Goal: Transaction & Acquisition: Purchase product/service

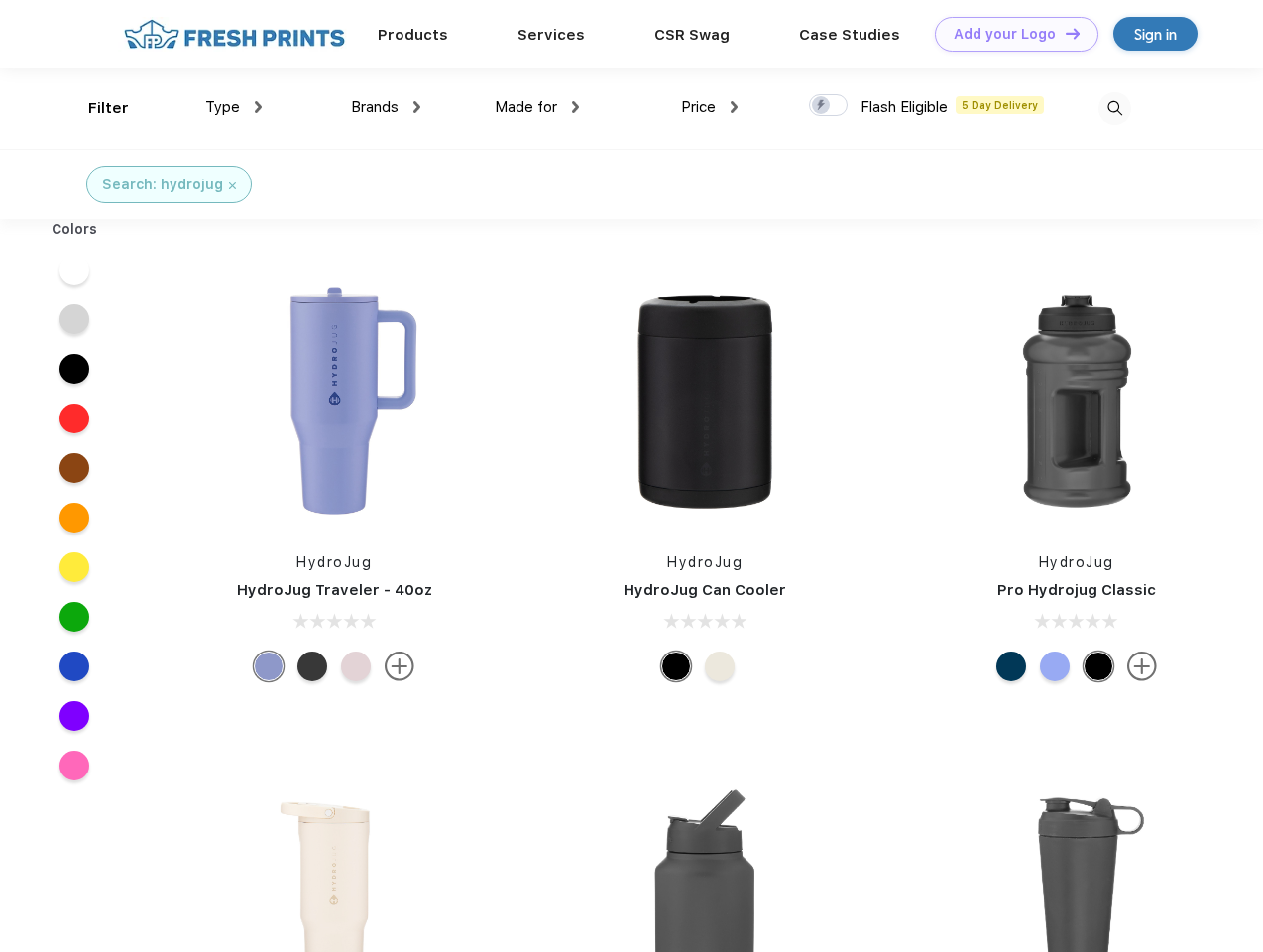
scroll to position [1, 0]
click at [1009, 34] on link "Add your Logo Design Tool" at bounding box center [1017, 34] width 163 height 35
click at [0, 0] on div "Design Tool" at bounding box center [0, 0] width 0 height 0
click at [1064, 33] on link "Add your Logo Design Tool" at bounding box center [1017, 34] width 163 height 35
click at [95, 108] on div "Filter" at bounding box center [109, 108] width 41 height 23
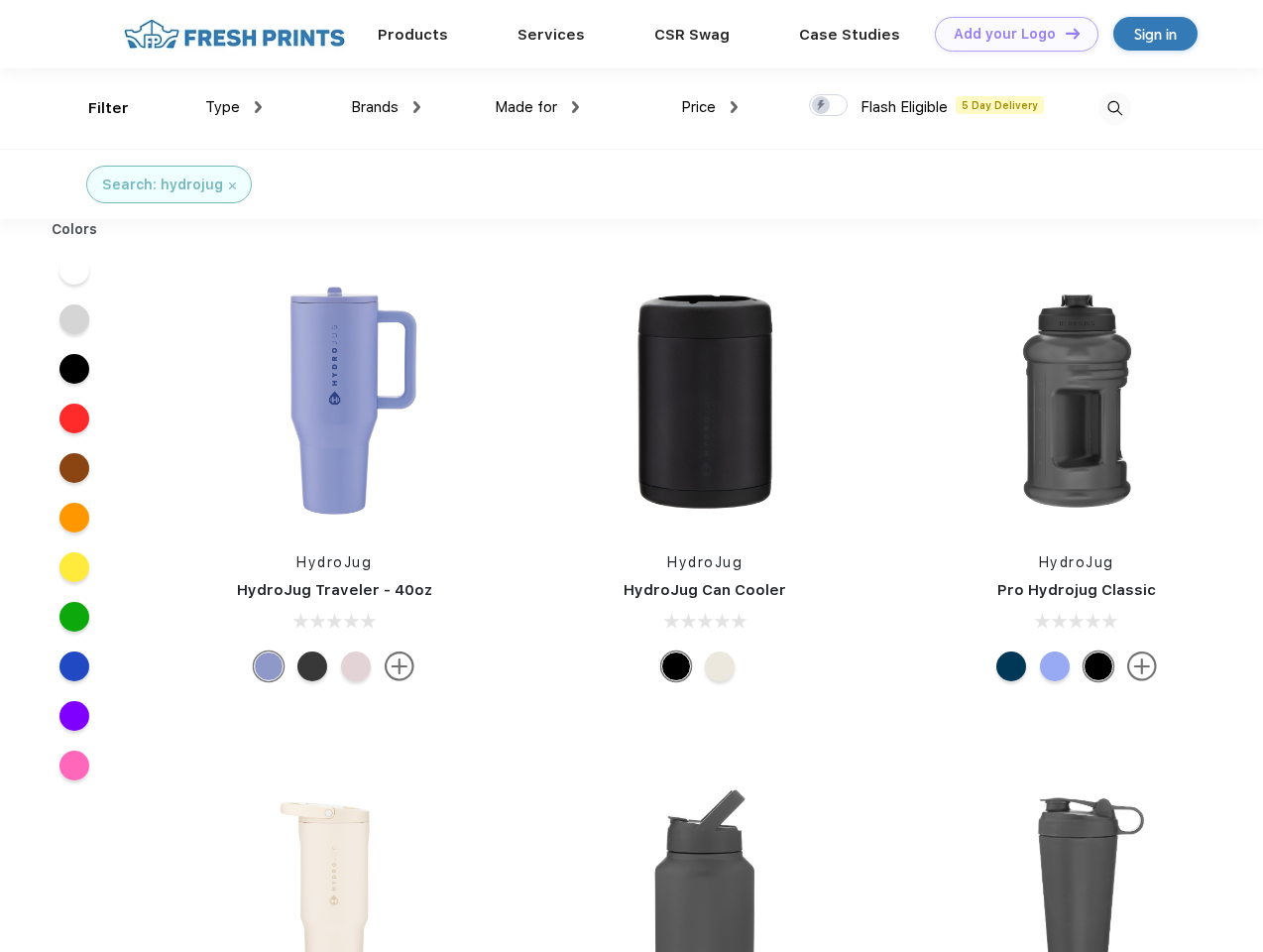
click at [234, 107] on span "Type" at bounding box center [222, 107] width 35 height 18
click at [386, 107] on span "Brands" at bounding box center [375, 107] width 48 height 18
click at [537, 107] on span "Made for" at bounding box center [525, 107] width 63 height 18
click at [710, 107] on span "Price" at bounding box center [698, 107] width 35 height 18
click at [828, 106] on div at bounding box center [828, 105] width 39 height 22
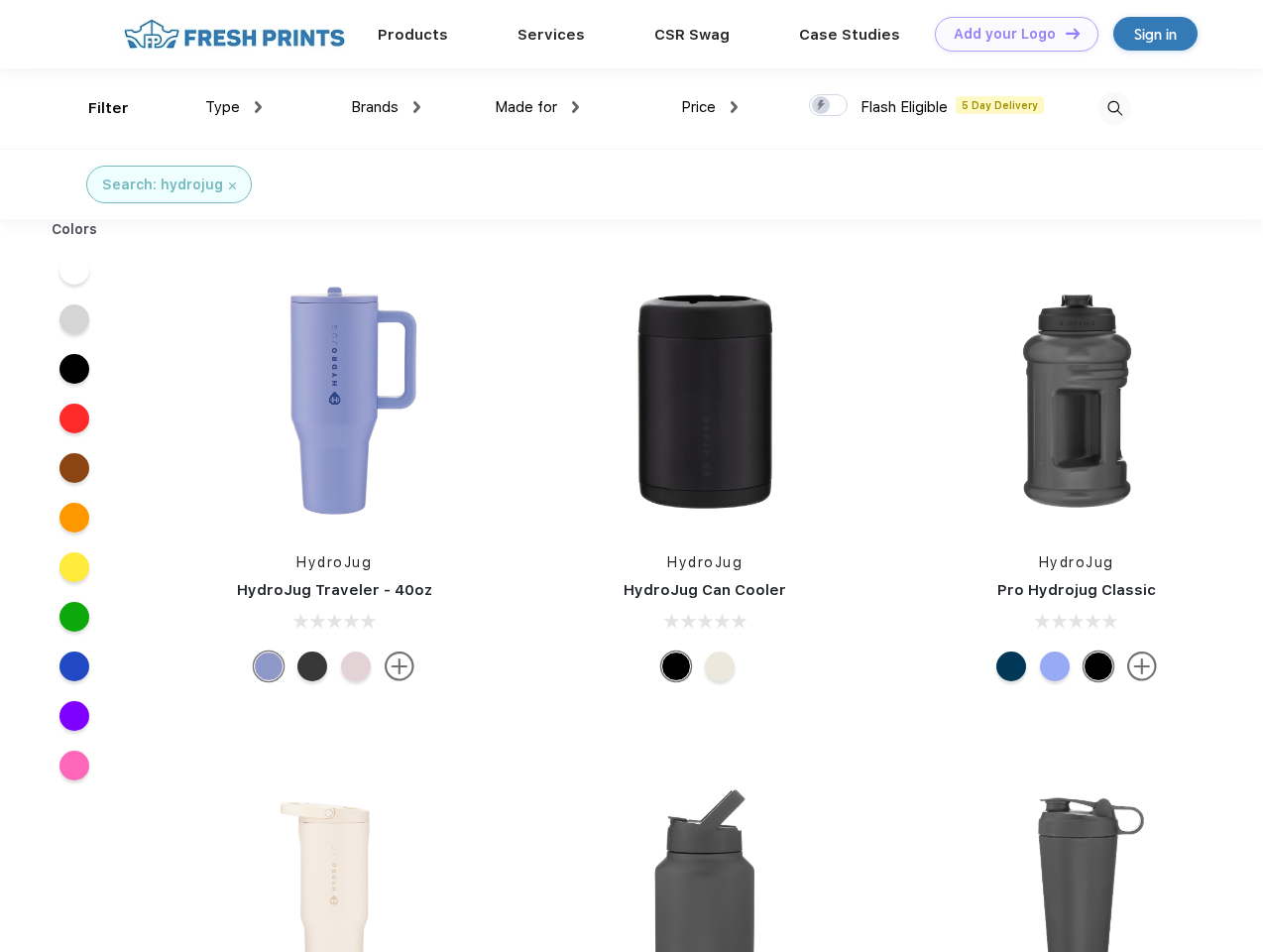
click at [821, 106] on input "checkbox" at bounding box center [815, 99] width 13 height 13
click at [1114, 108] on img at bounding box center [1114, 108] width 33 height 33
